Goal: Task Accomplishment & Management: Manage account settings

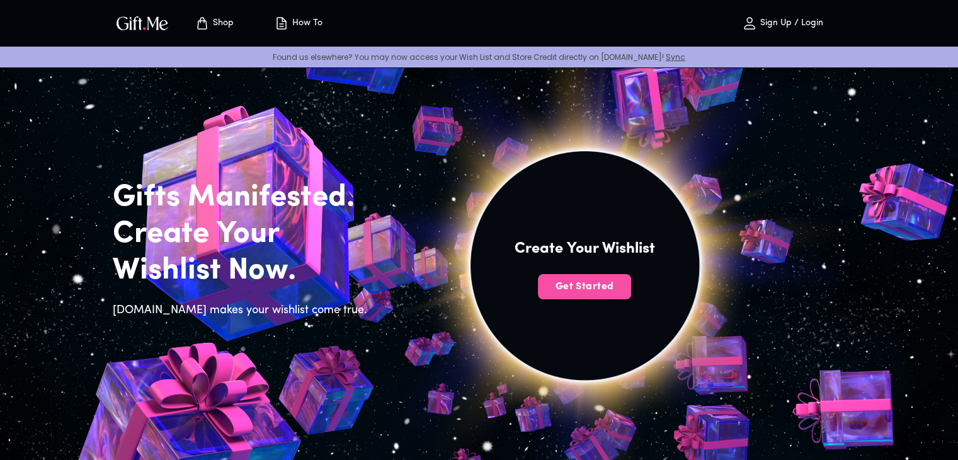
click at [588, 288] on span "Get Started" at bounding box center [584, 287] width 93 height 14
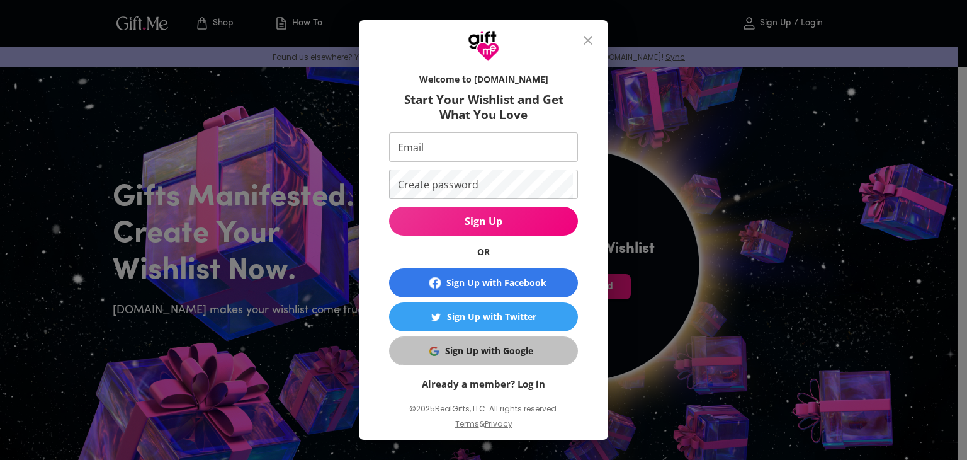
click at [463, 353] on div "Sign Up with Google" at bounding box center [489, 351] width 88 height 14
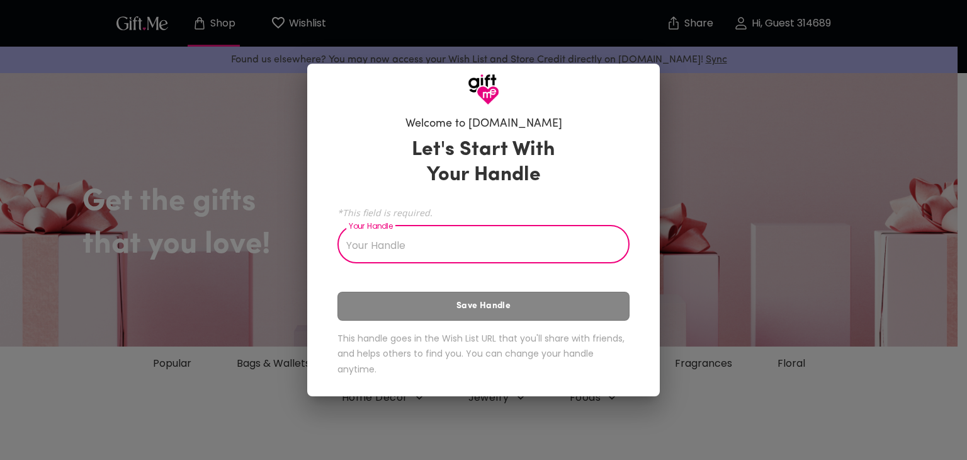
type input "."
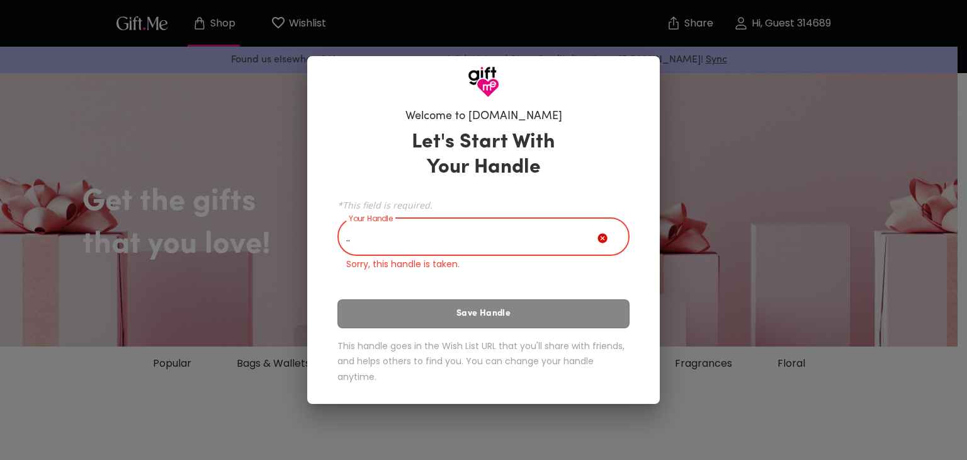
type input "."
type input "m"
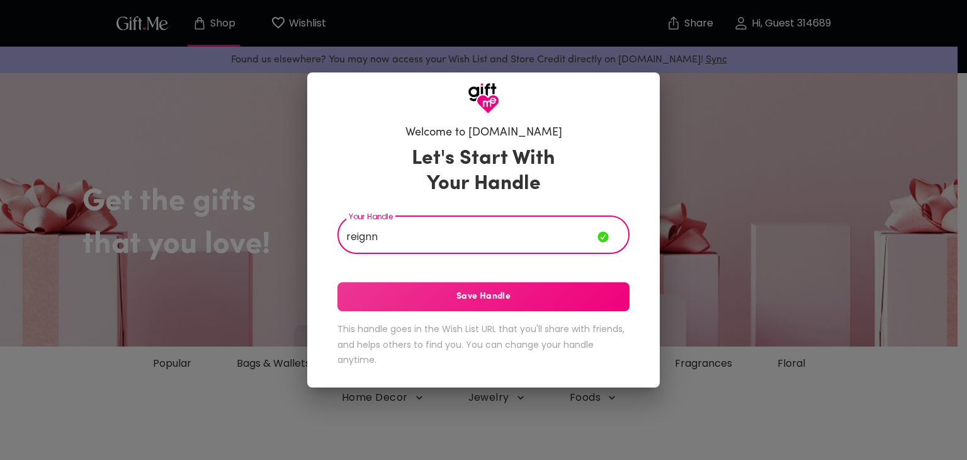
type input "reignn"
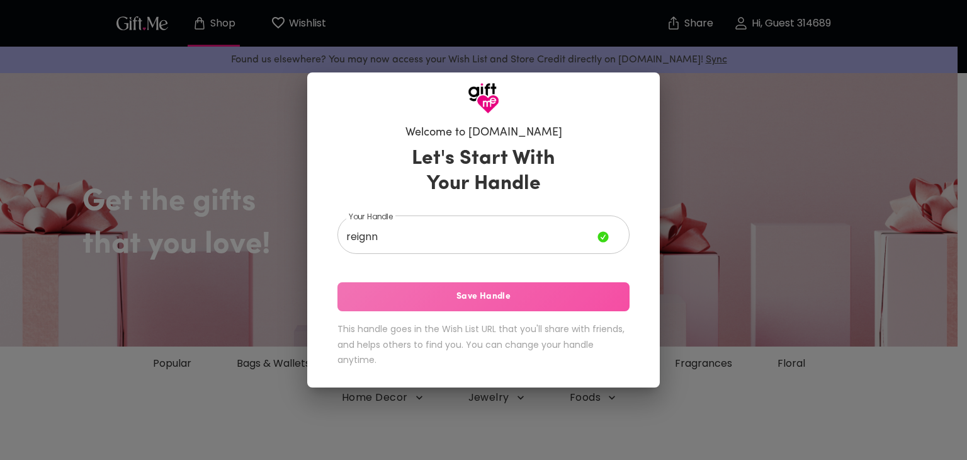
click at [504, 287] on button "Save Handle" at bounding box center [484, 296] width 292 height 29
